Goal: Task Accomplishment & Management: Complete application form

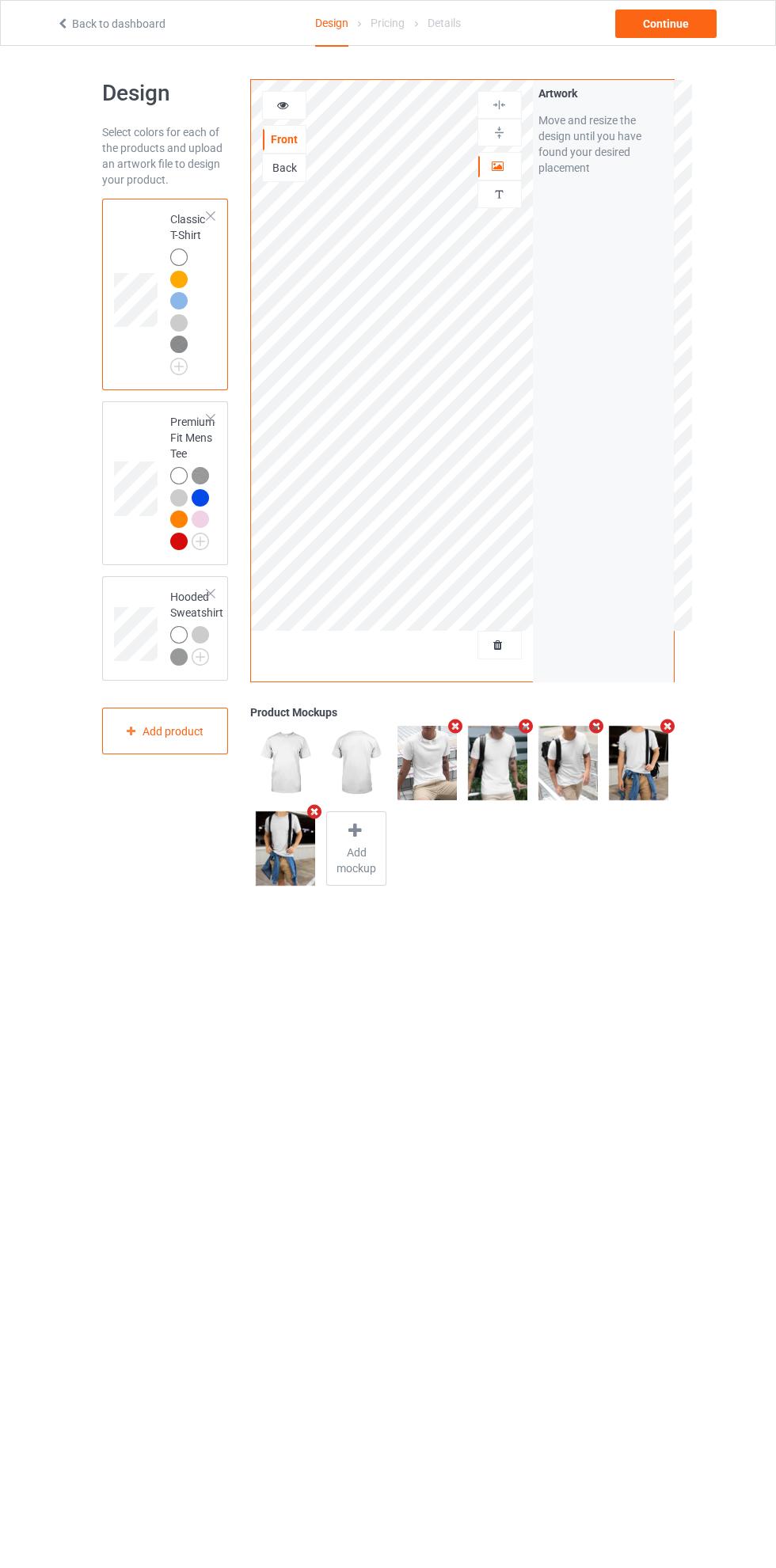
scroll to position [16, 0]
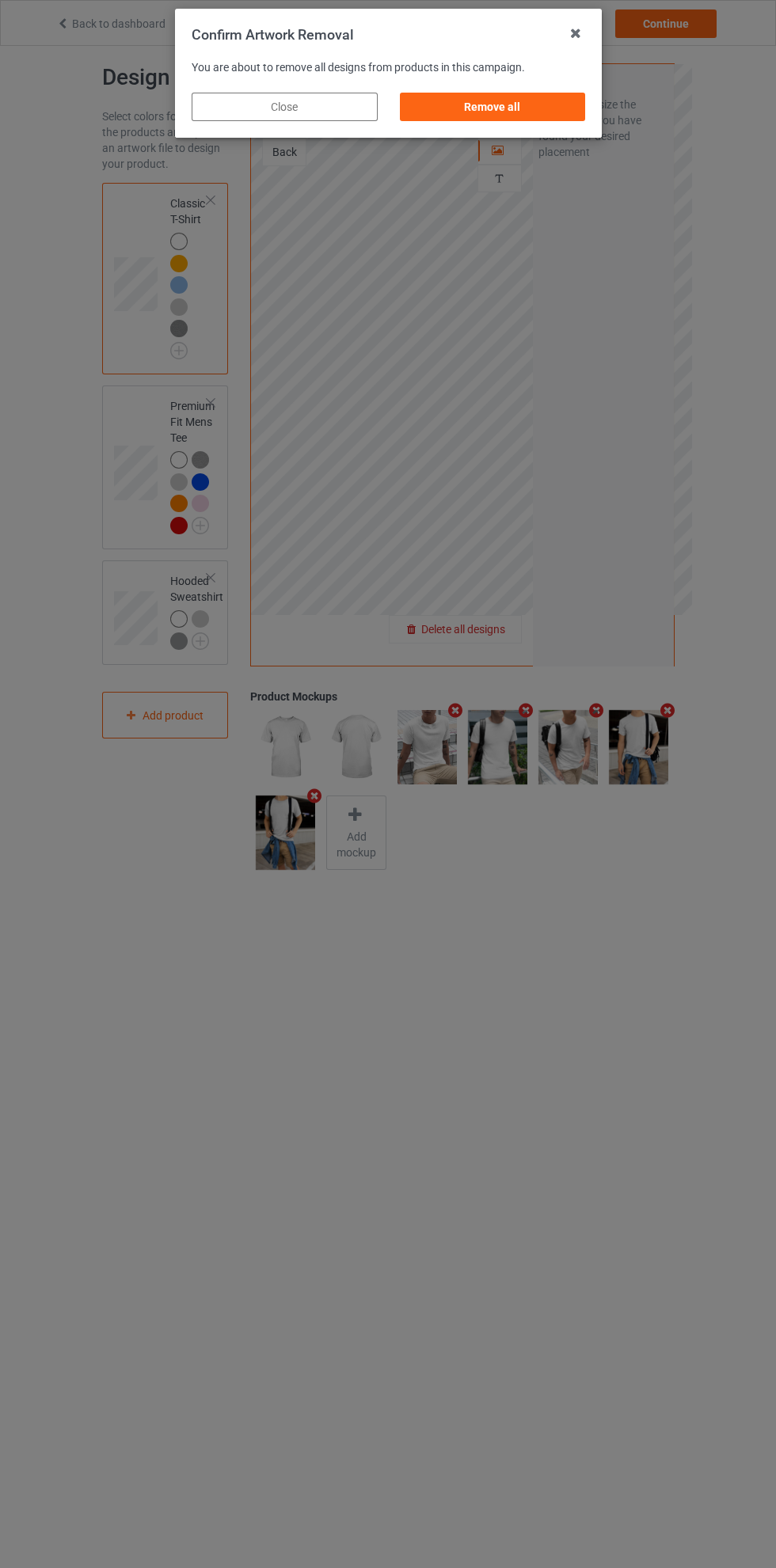
click at [532, 103] on div "Remove all" at bounding box center [491, 106] width 186 height 29
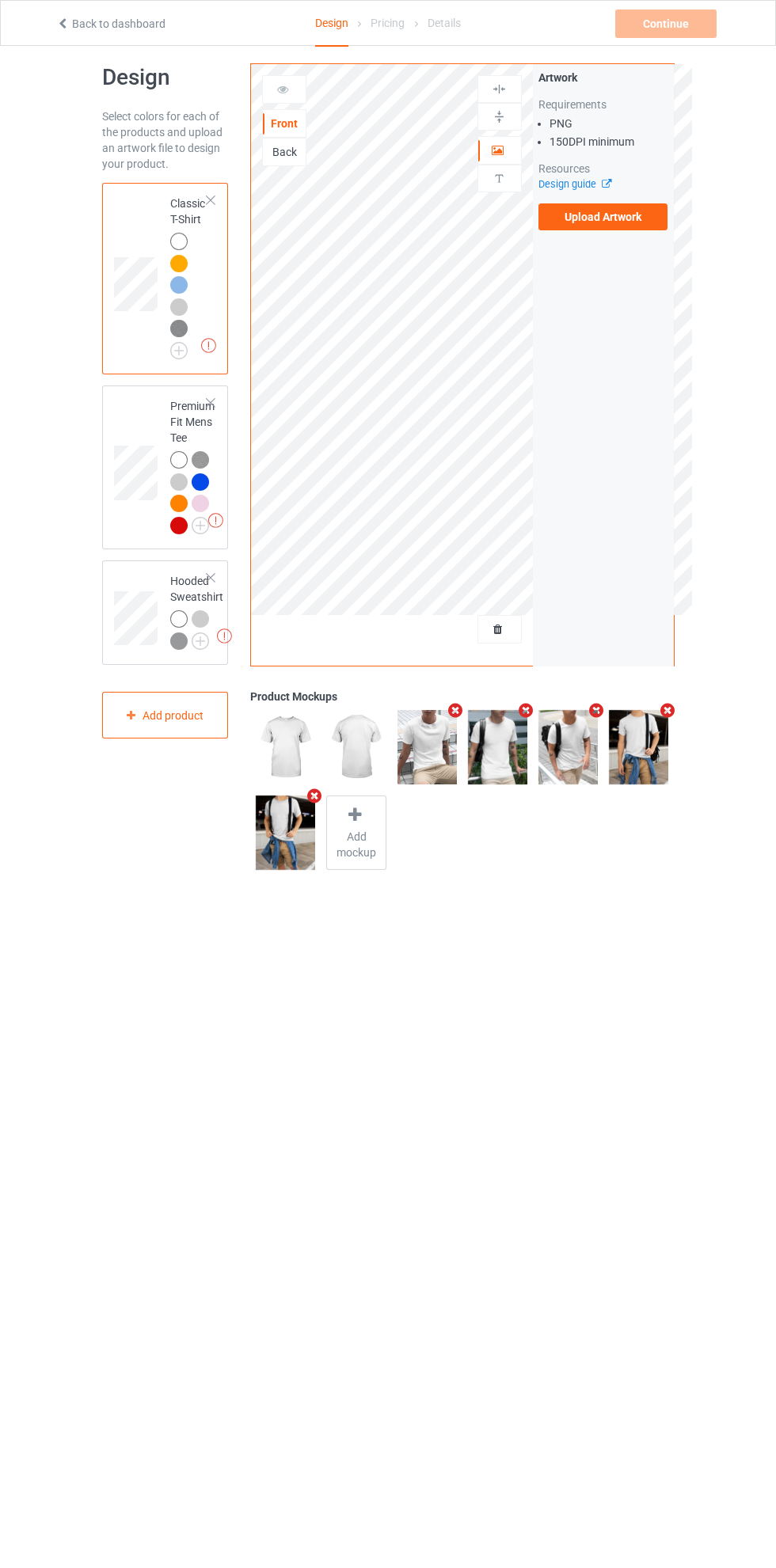
click at [621, 217] on label "Upload Artwork" at bounding box center [603, 216] width 130 height 27
click at [0, 0] on input "Upload Artwork" at bounding box center [0, 0] width 0 height 0
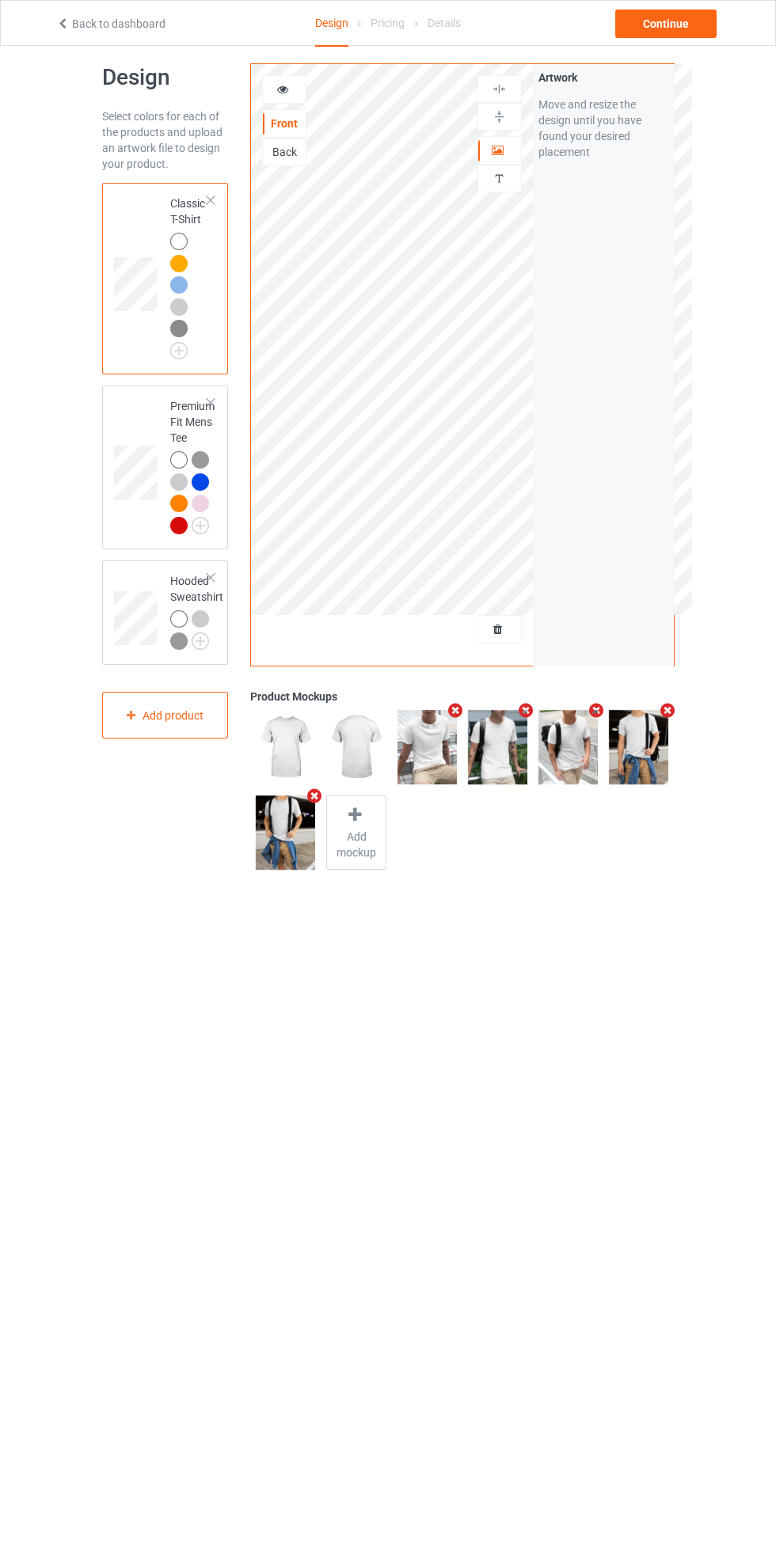
click at [512, 140] on div "Artwork" at bounding box center [499, 150] width 45 height 29
click at [513, 153] on div at bounding box center [499, 150] width 43 height 16
click at [687, 26] on div "Continue" at bounding box center [665, 24] width 102 height 29
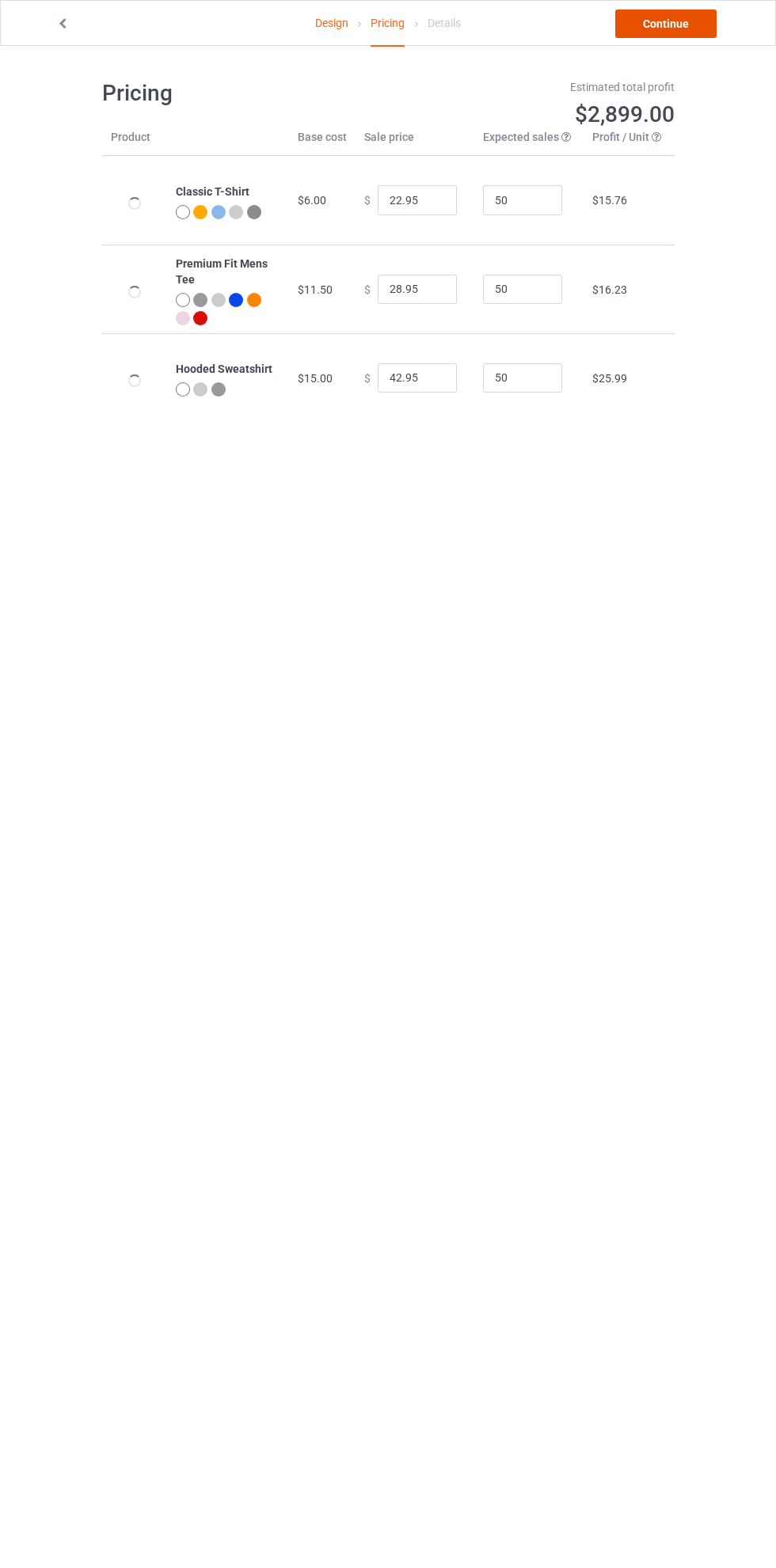
click at [696, 30] on link "Continue" at bounding box center [665, 24] width 102 height 29
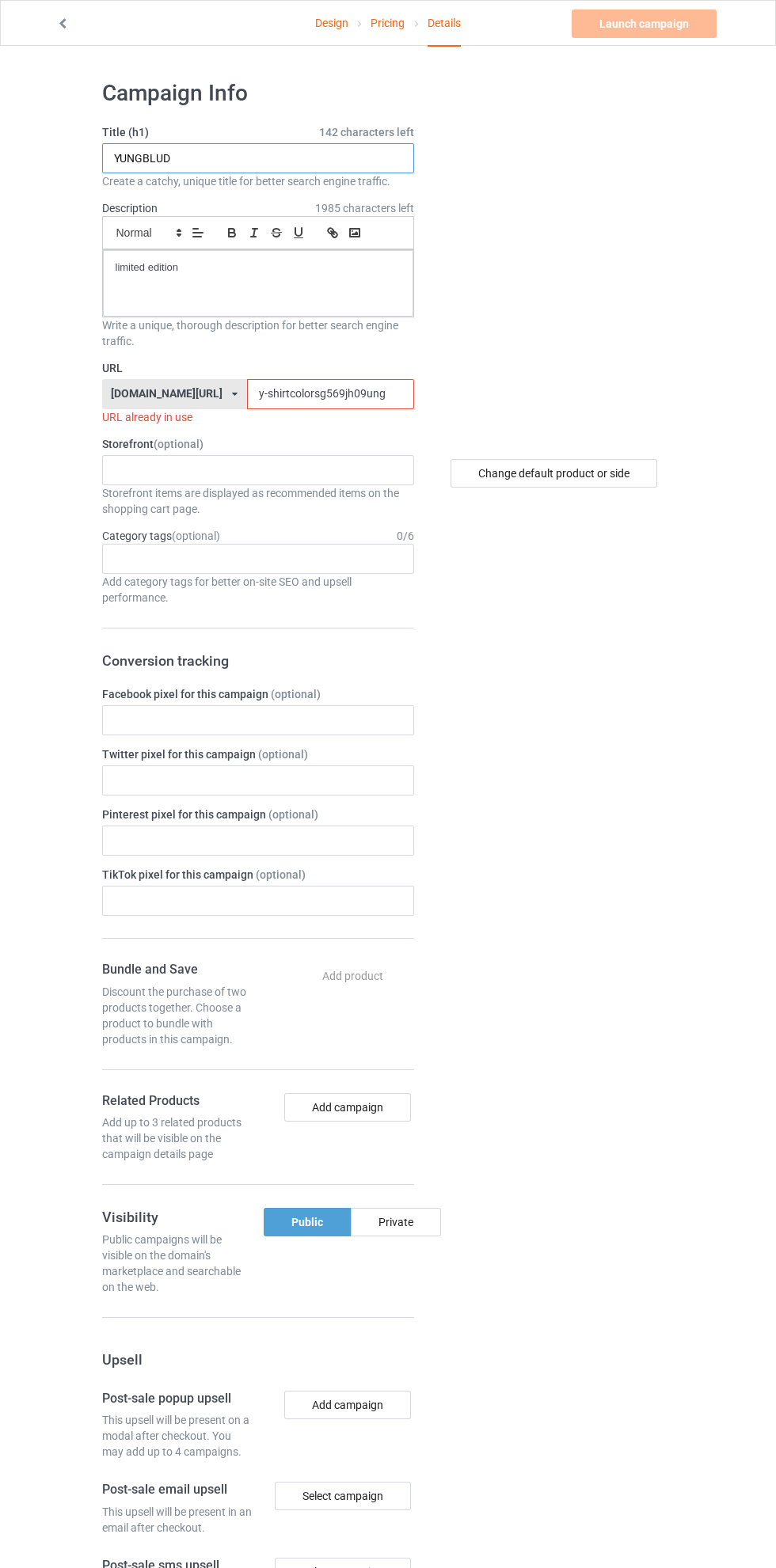
click at [249, 158] on input "YUNGBLUD" at bounding box center [258, 158] width 312 height 30
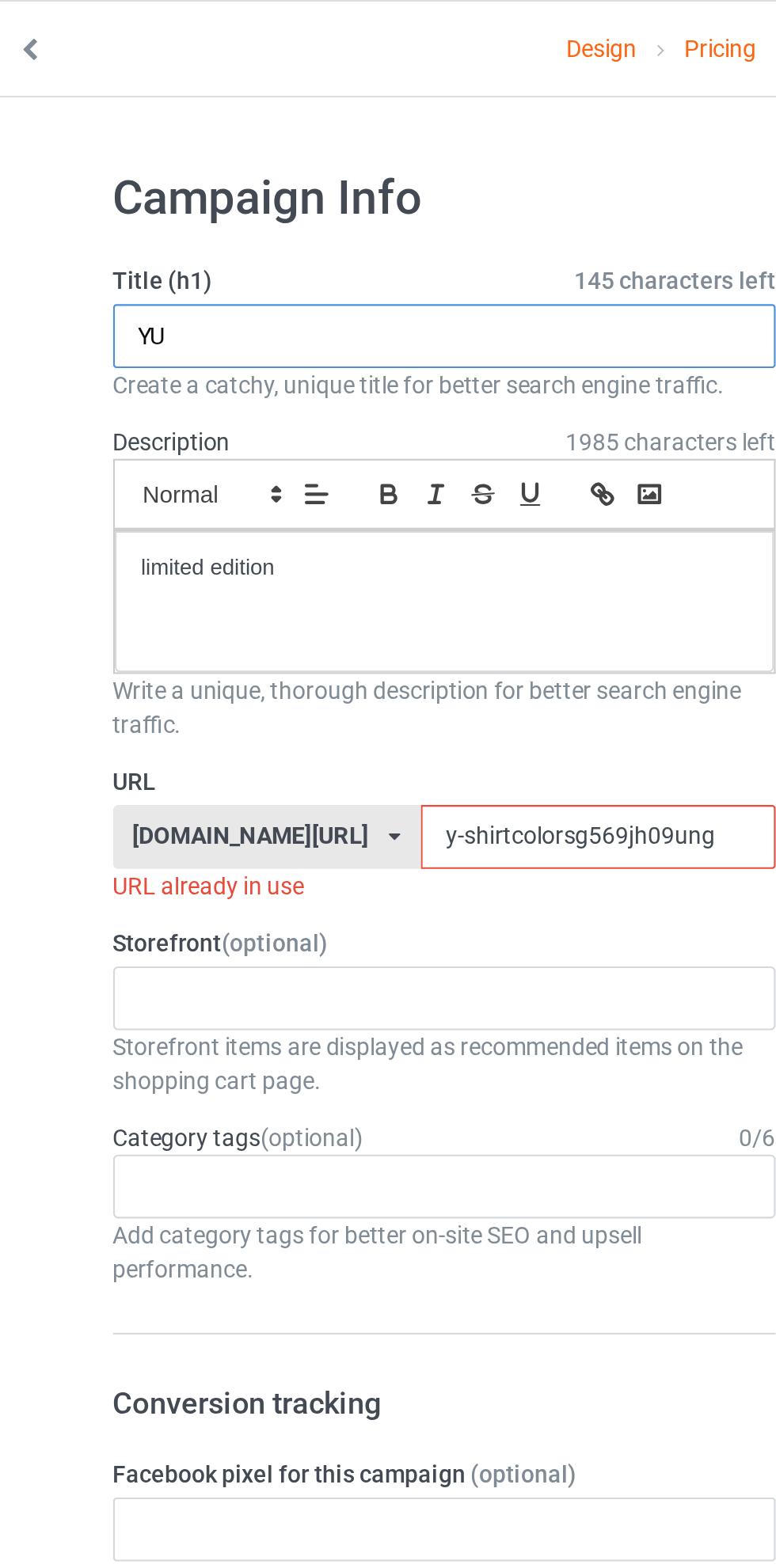
type input "Y"
click at [135, 159] on input "F OCE" at bounding box center [258, 158] width 312 height 30
click at [129, 155] on input "F OCE" at bounding box center [258, 158] width 312 height 30
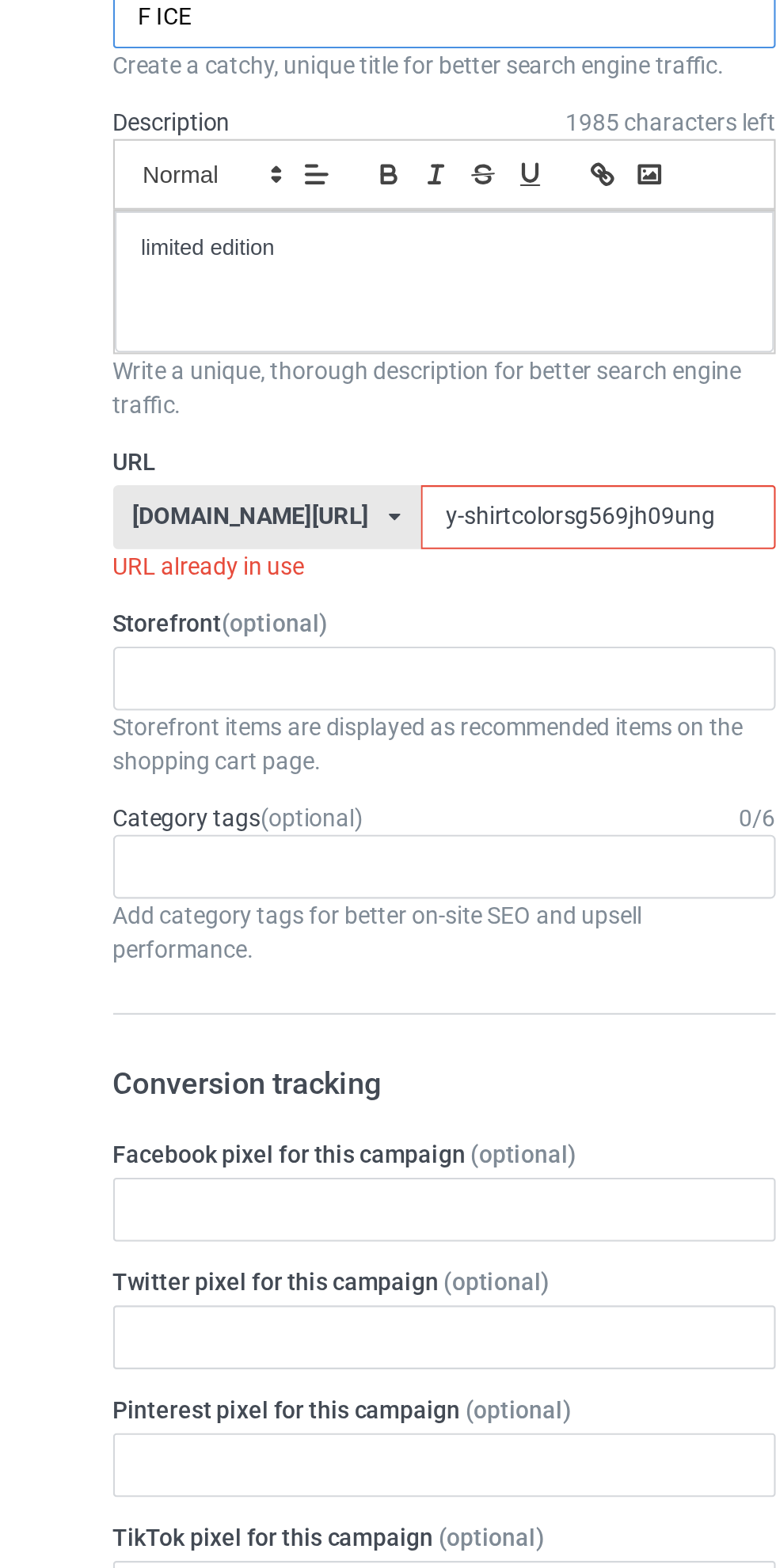
type input "F ICE"
click at [291, 394] on input "y-shirtcolorsg569jh09ung" at bounding box center [330, 394] width 167 height 30
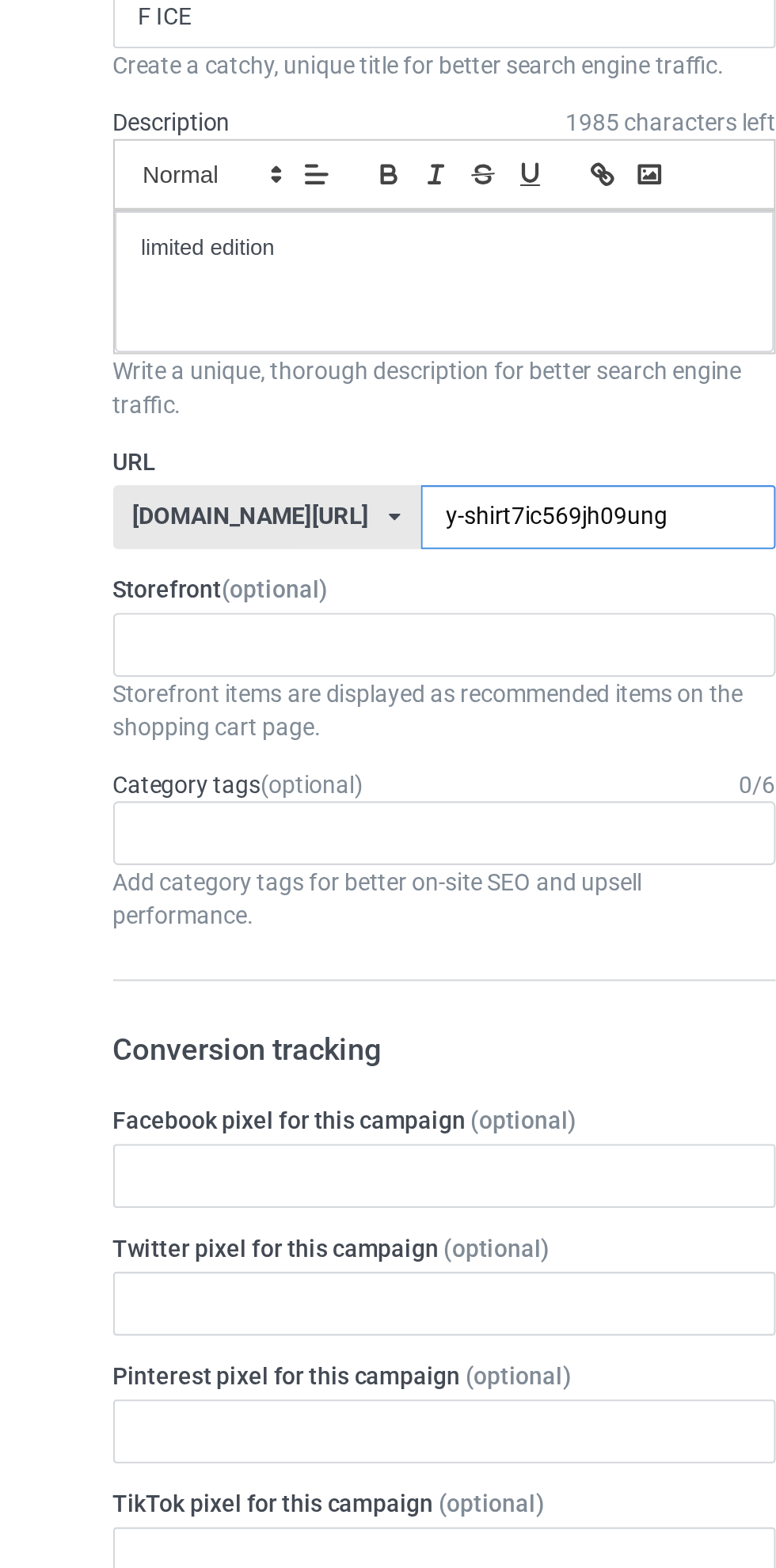
type input "y-shirt7ice569jh09ung"
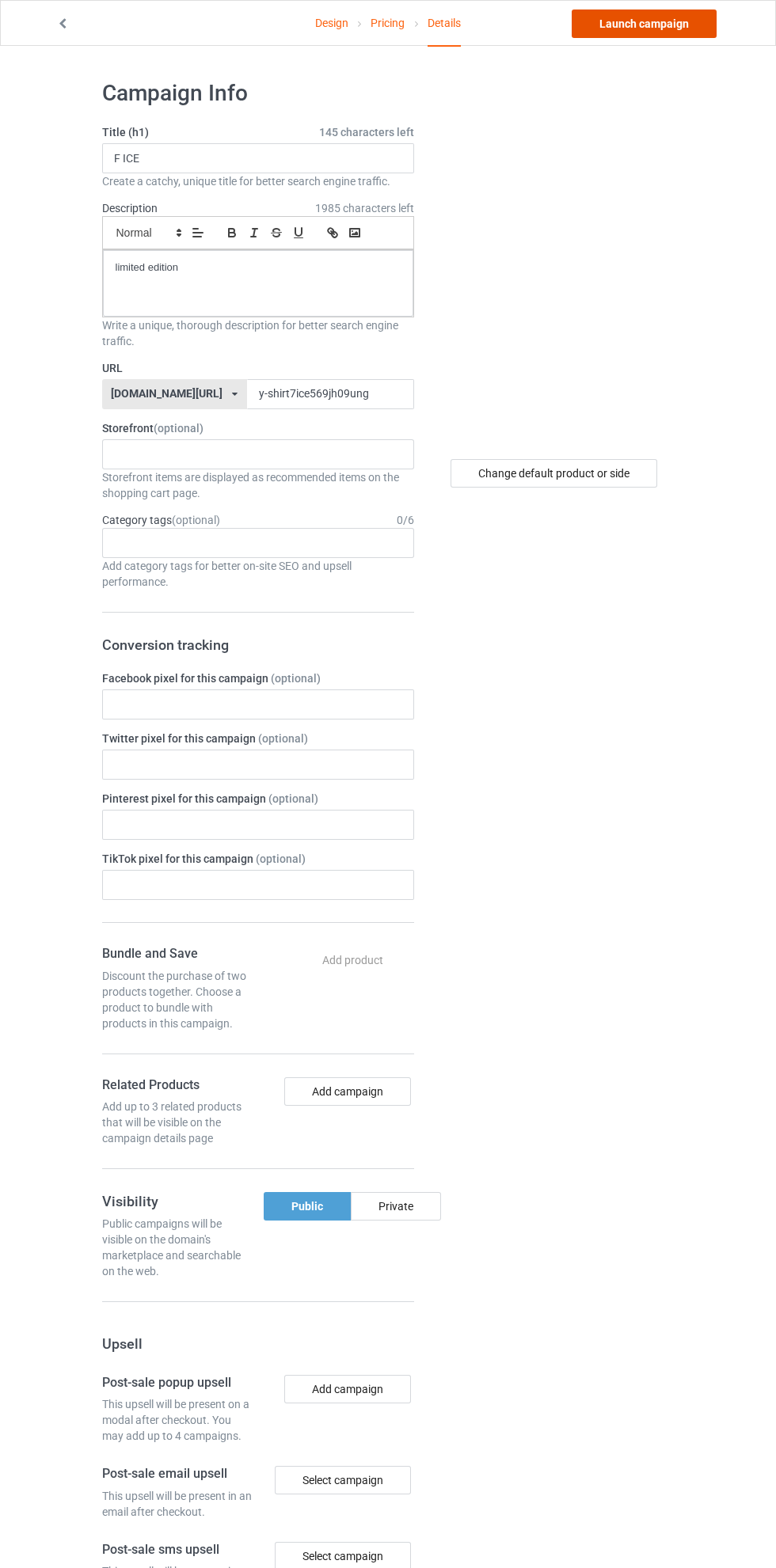
click at [665, 23] on link "Launch campaign" at bounding box center [643, 24] width 144 height 29
